Goal: Transaction & Acquisition: Purchase product/service

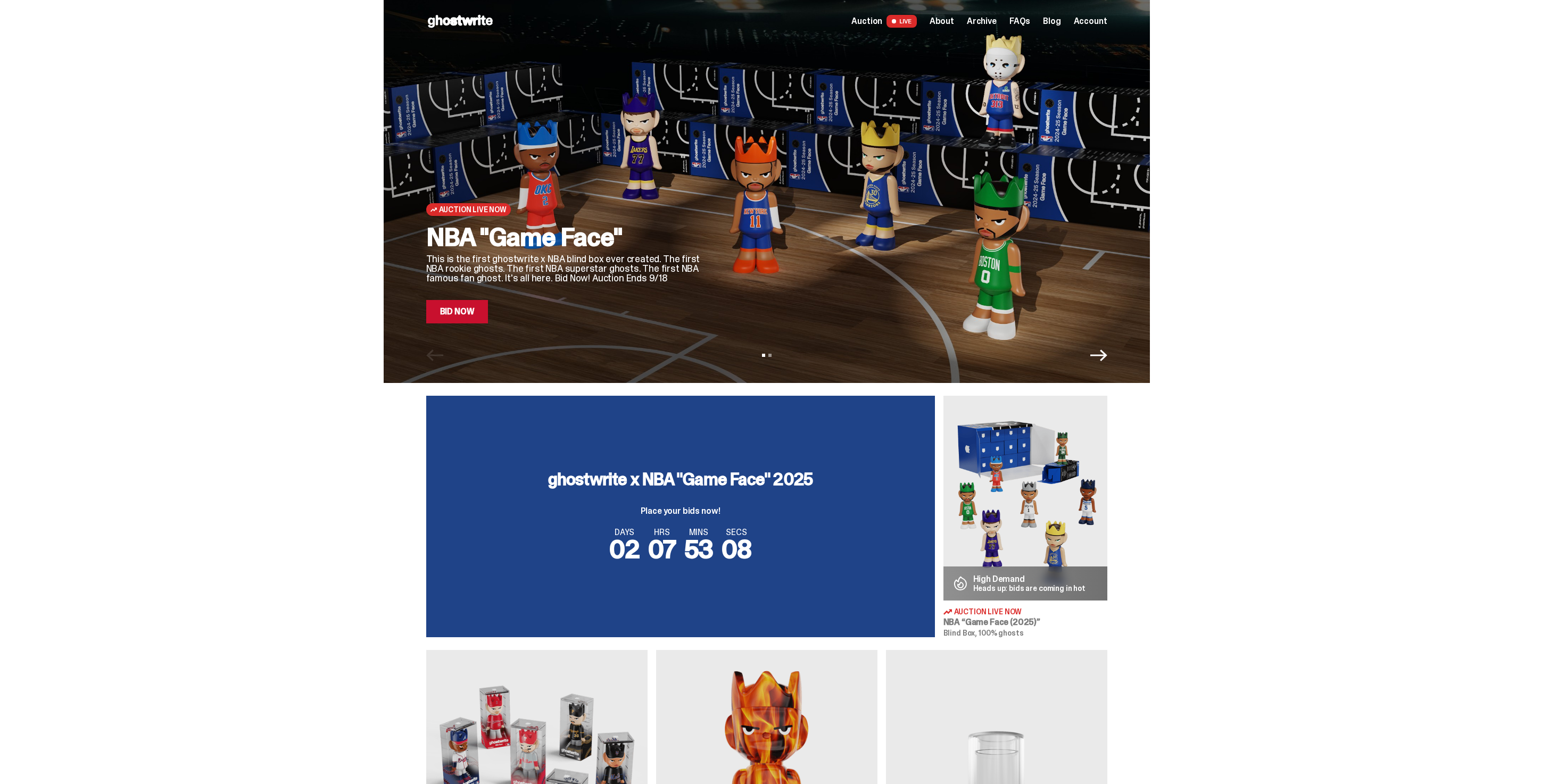
click at [469, 305] on link "Bid Now" at bounding box center [457, 312] width 62 height 24
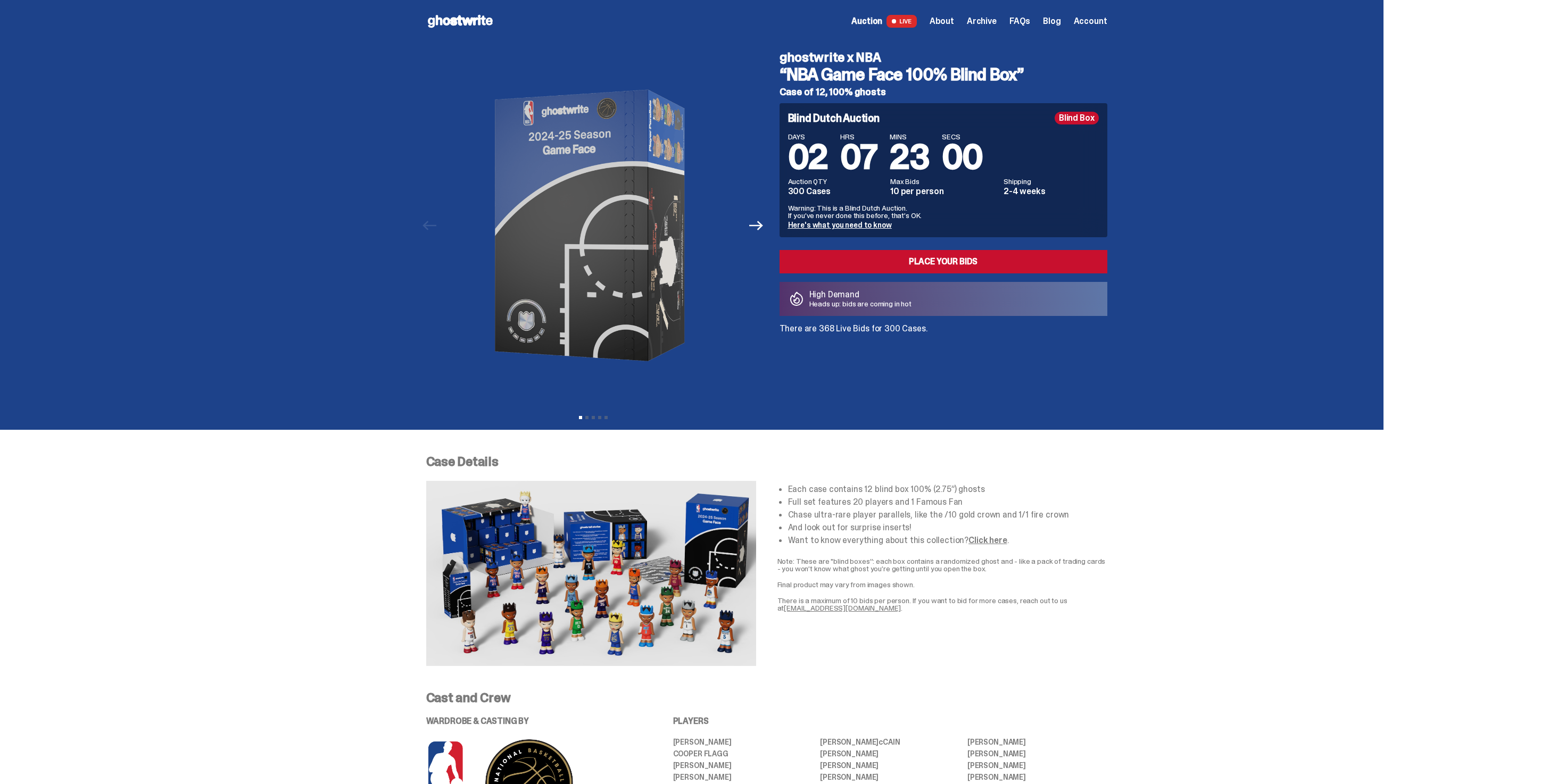
scroll to position [2, 0]
